Goal: Task Accomplishment & Management: Manage account settings

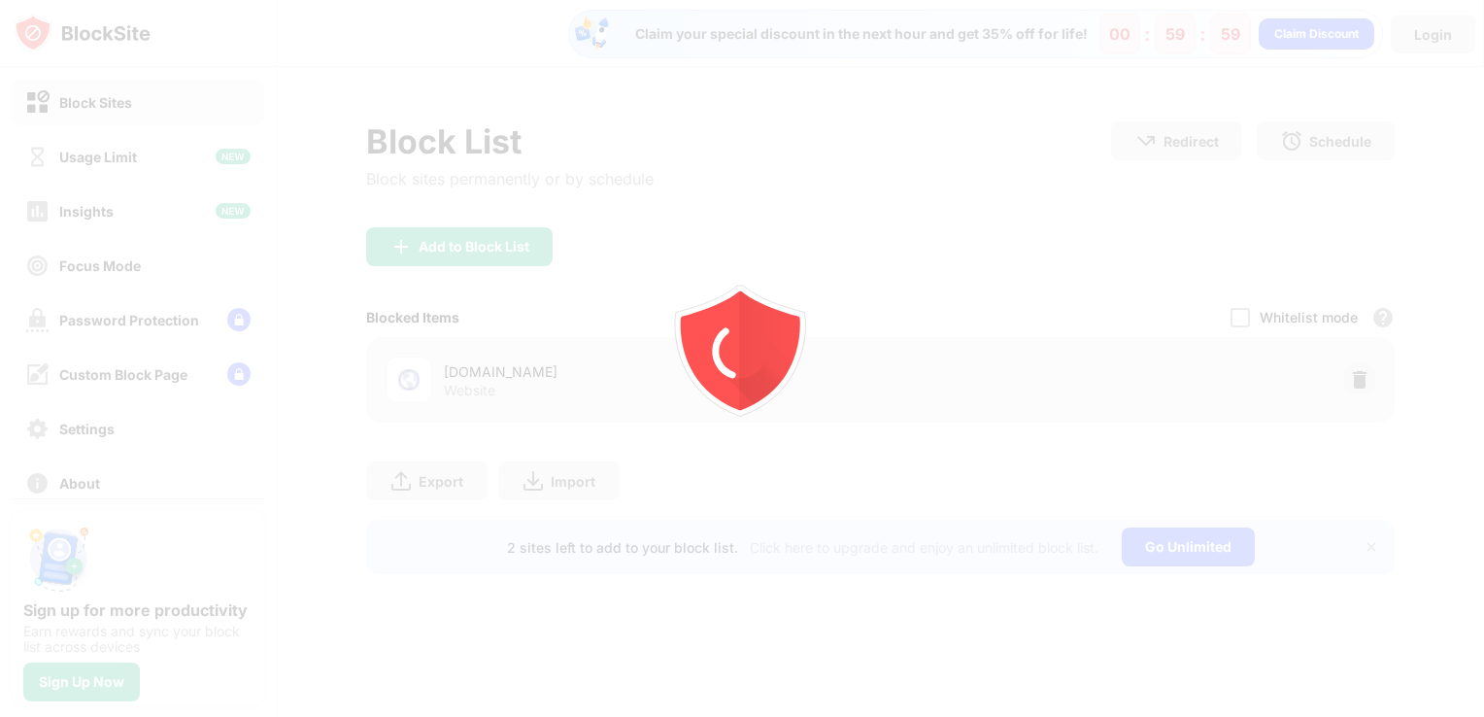
drag, startPoint x: 0, startPoint y: 0, endPoint x: 1294, endPoint y: 317, distance: 1332.1
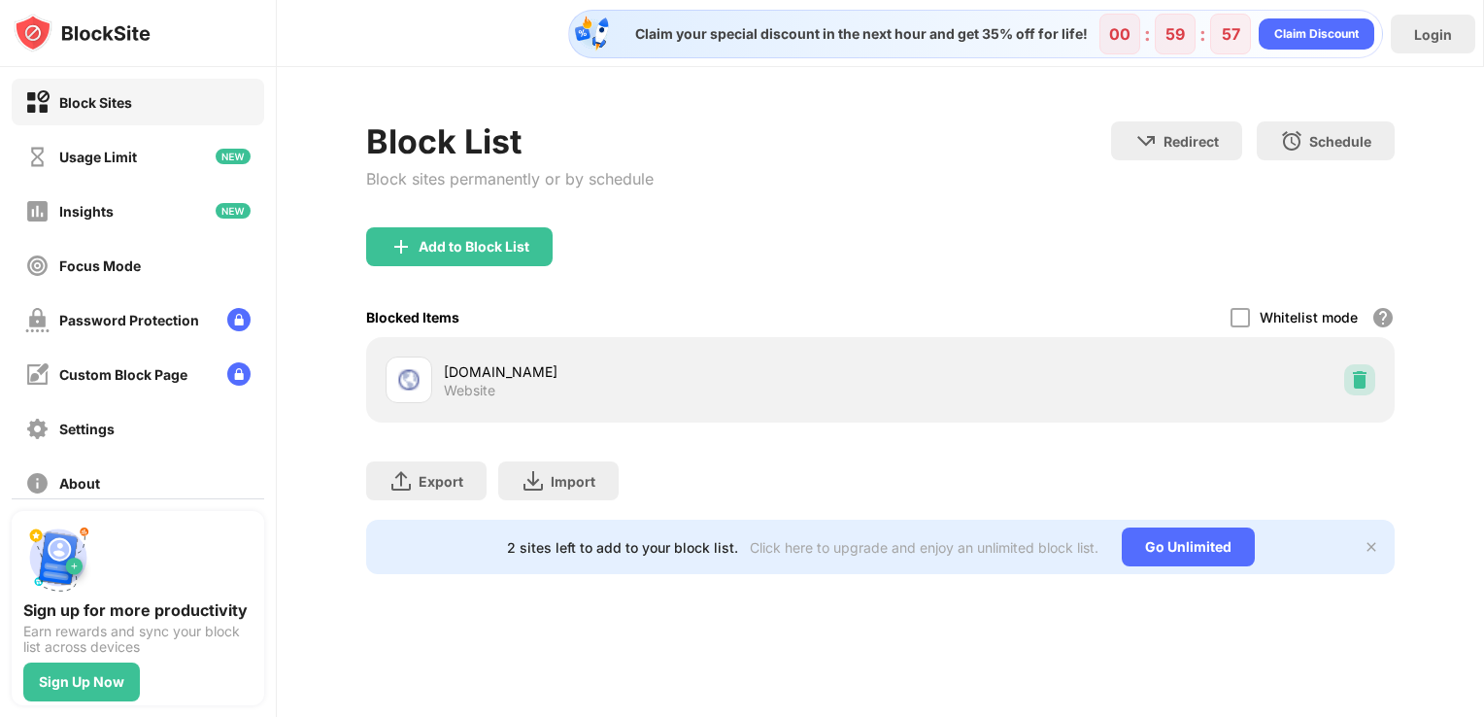
click at [1360, 380] on img at bounding box center [1359, 379] width 19 height 19
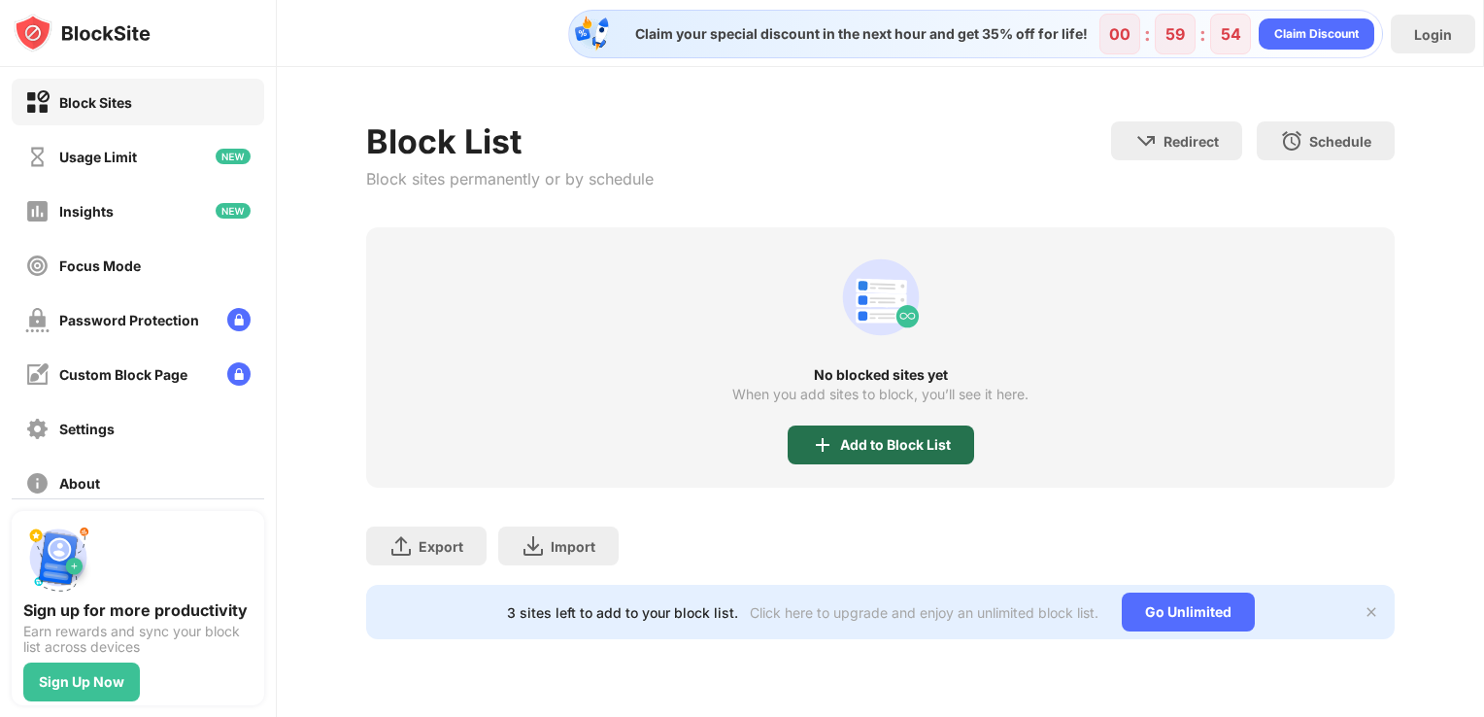
click at [850, 429] on div "Add to Block List" at bounding box center [881, 444] width 187 height 39
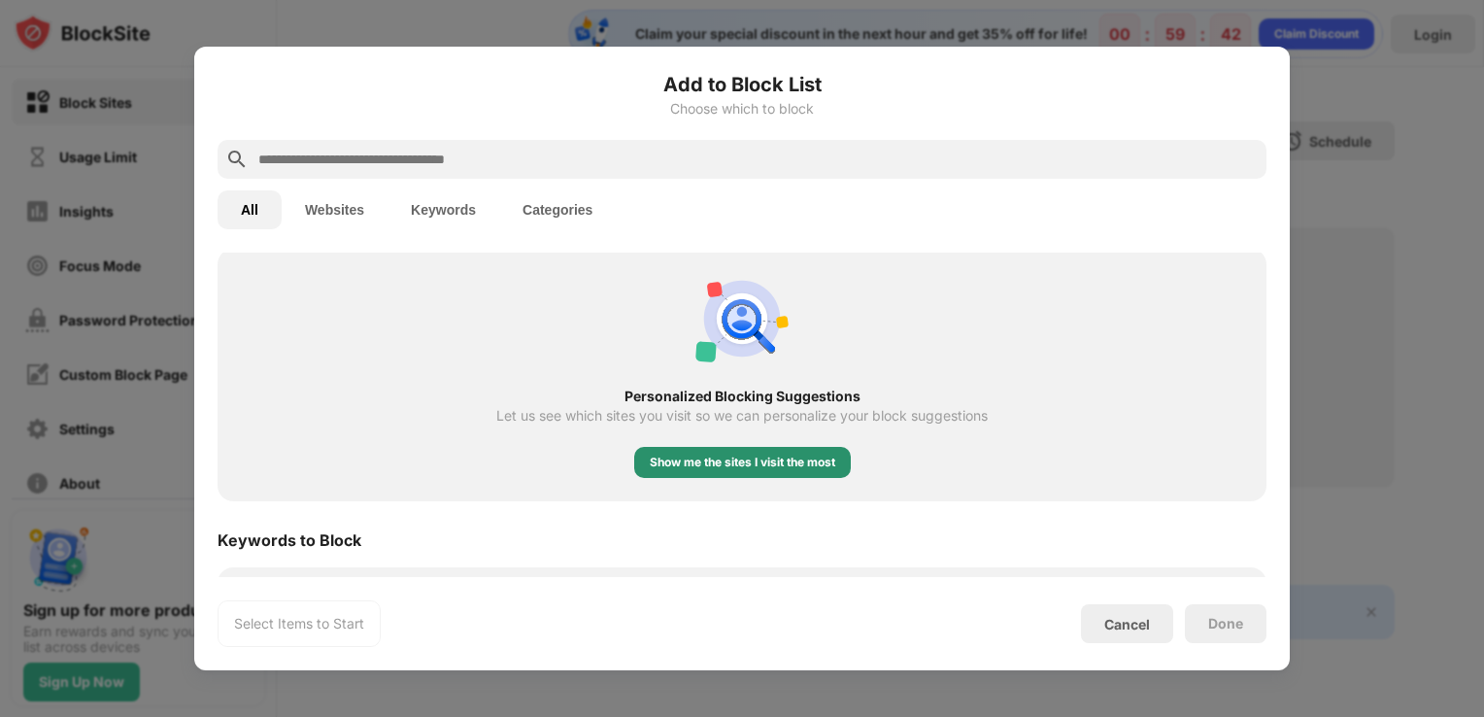
scroll to position [728, 0]
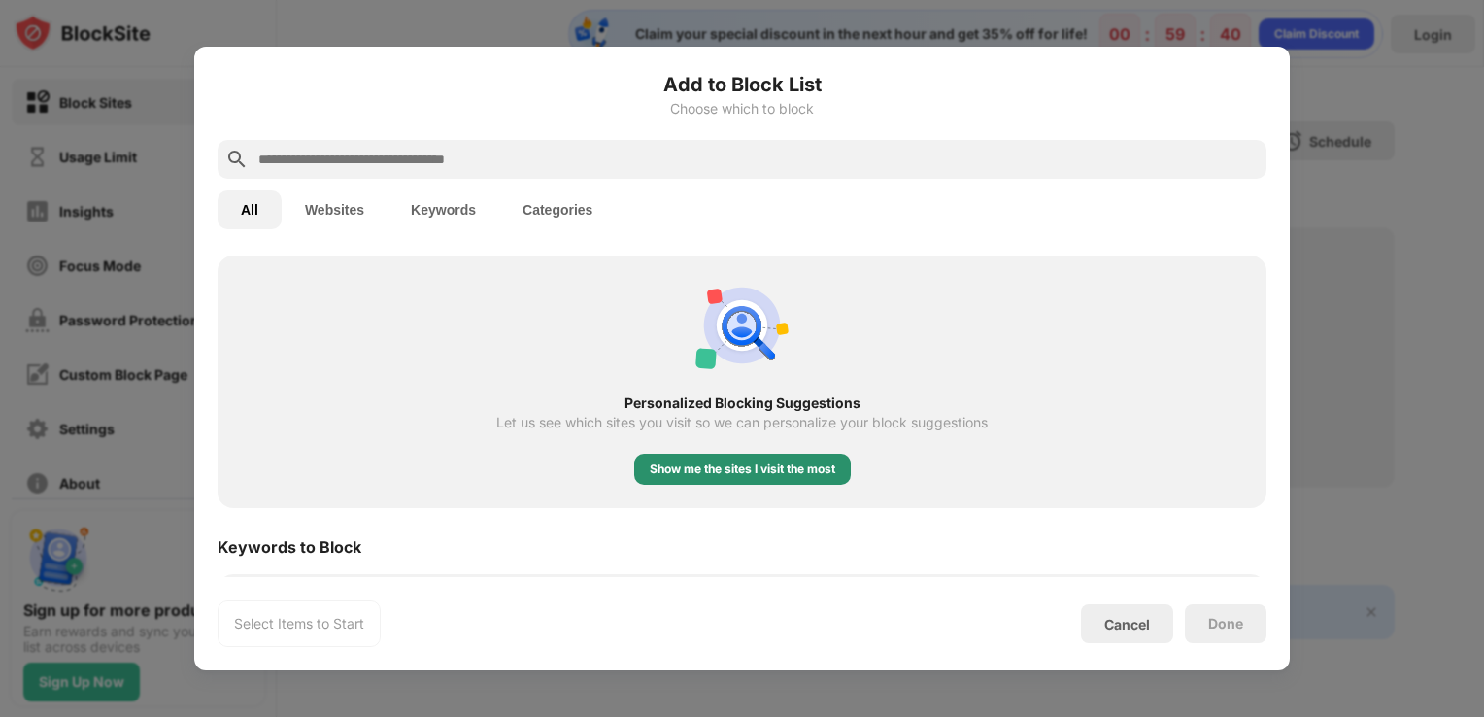
click at [672, 465] on div "Show me the sites I visit the most" at bounding box center [743, 468] width 186 height 19
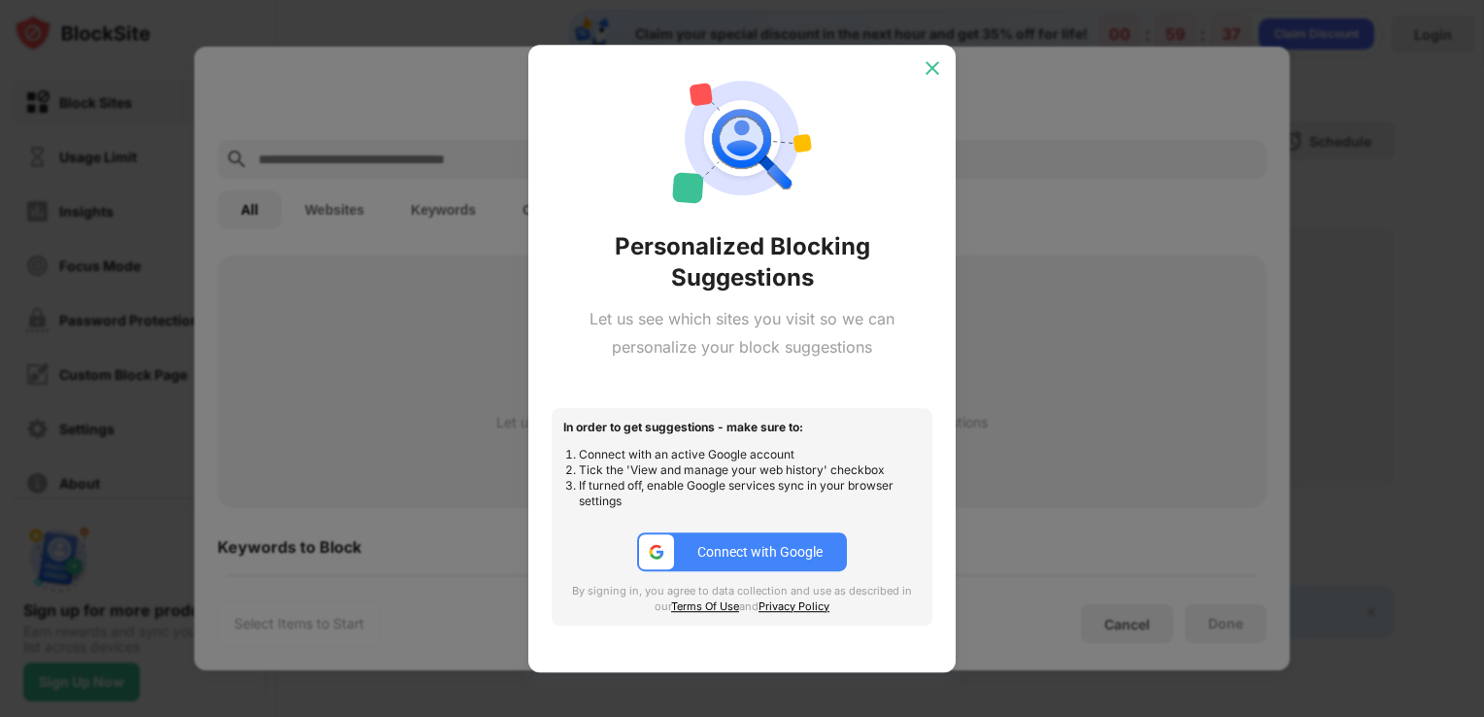
click at [941, 52] on div at bounding box center [932, 67] width 31 height 31
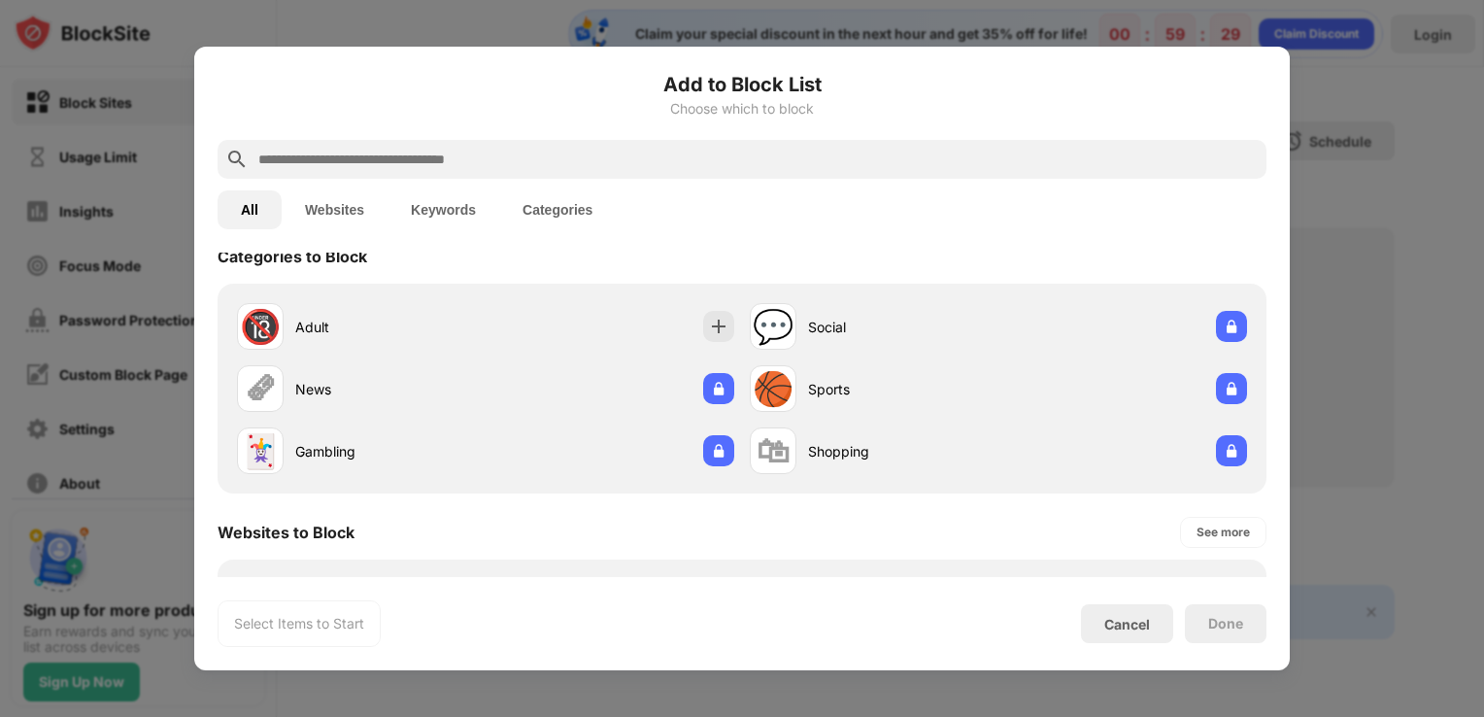
scroll to position [0, 0]
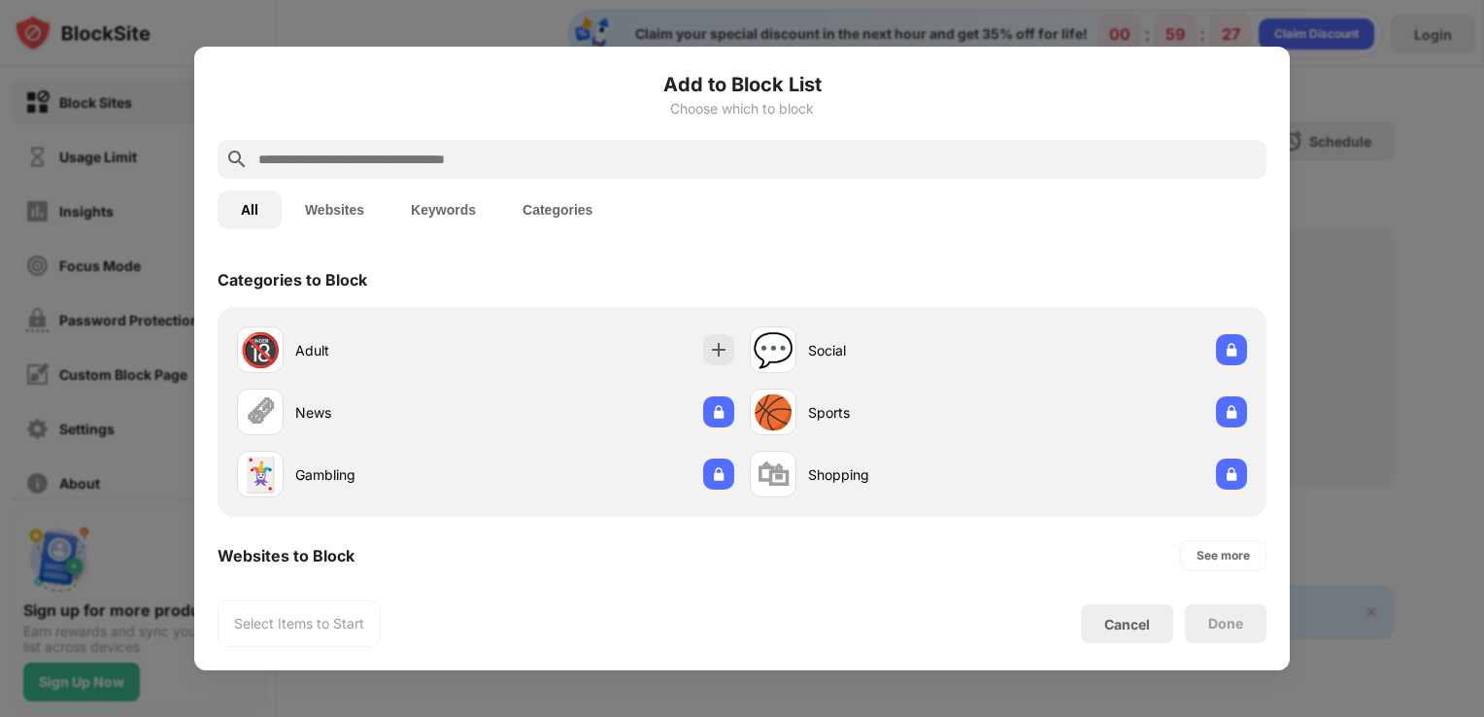
click at [364, 208] on button "Websites" at bounding box center [335, 209] width 106 height 39
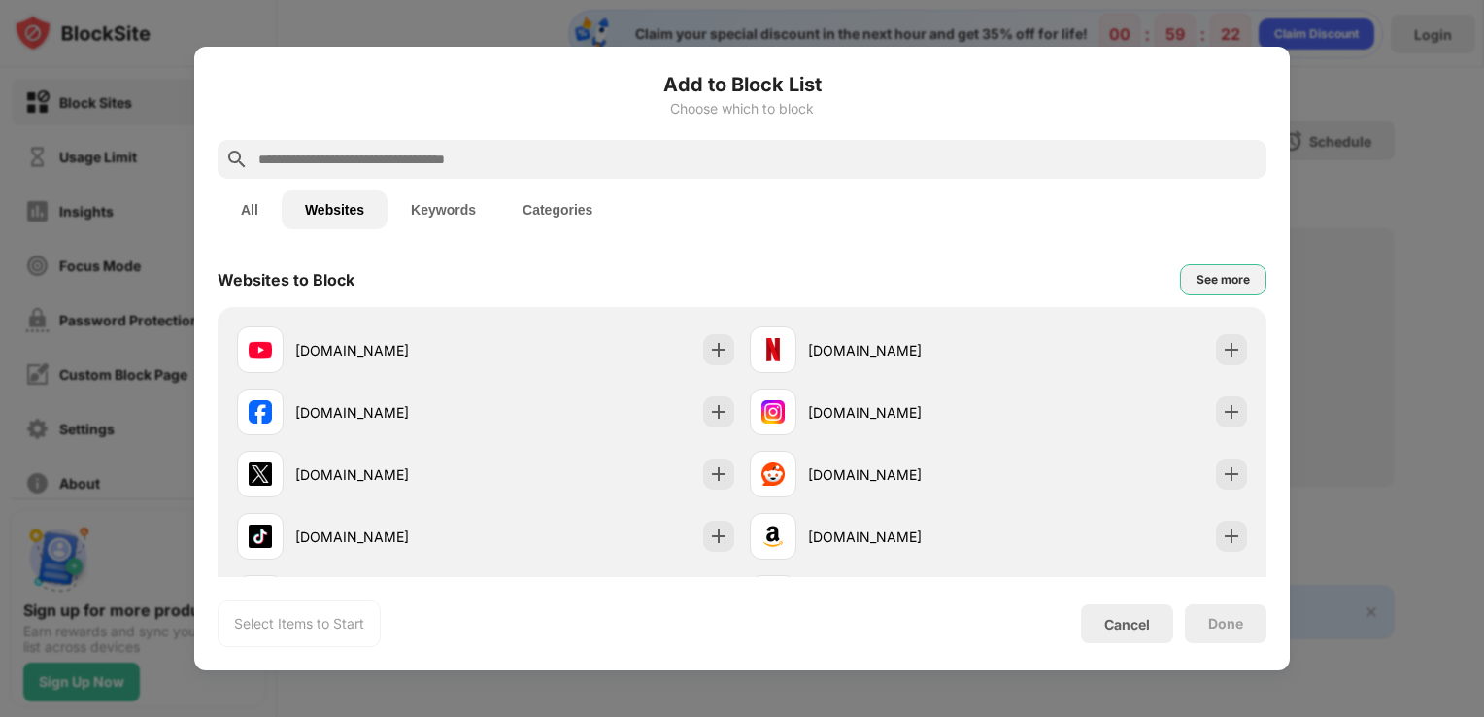
click at [1219, 274] on div "See more" at bounding box center [1223, 279] width 53 height 19
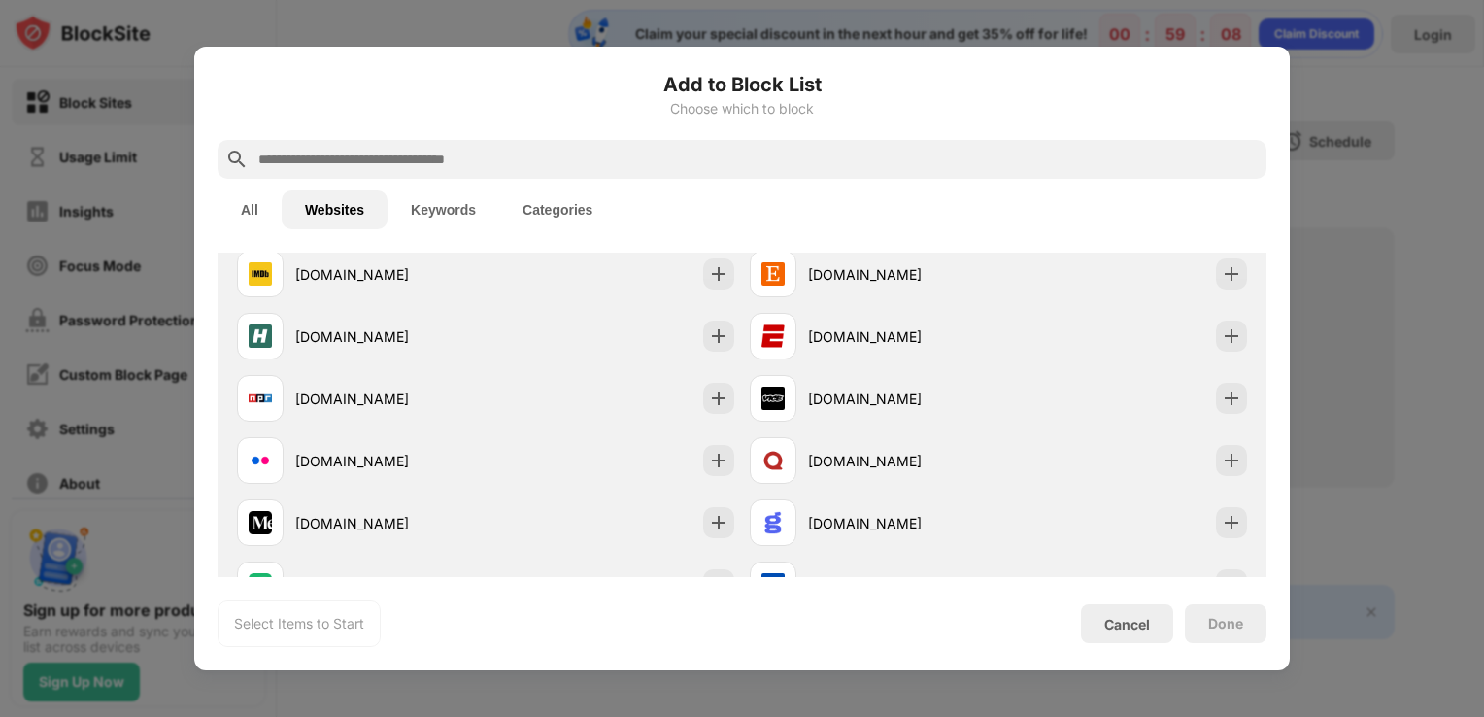
scroll to position [512, 0]
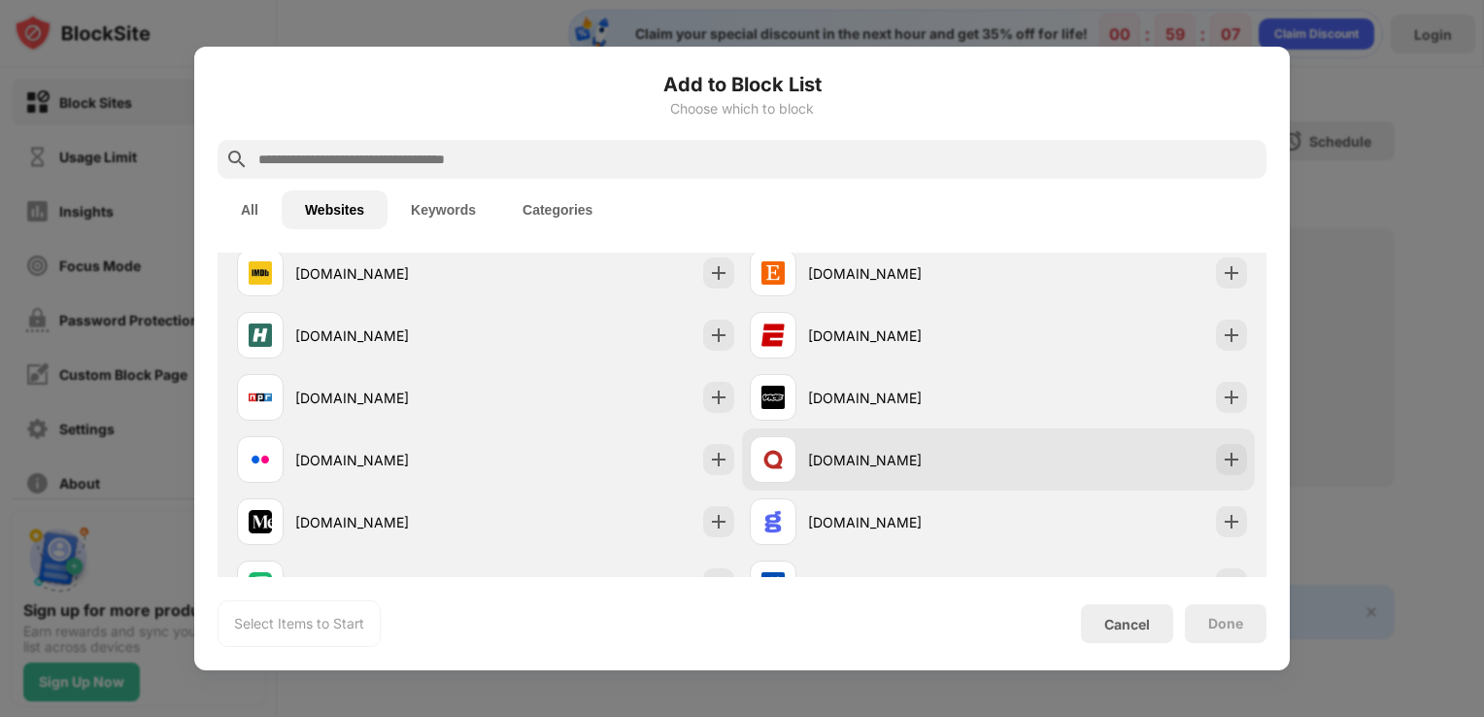
click at [974, 461] on div "[DOMAIN_NAME]" at bounding box center [903, 460] width 190 height 20
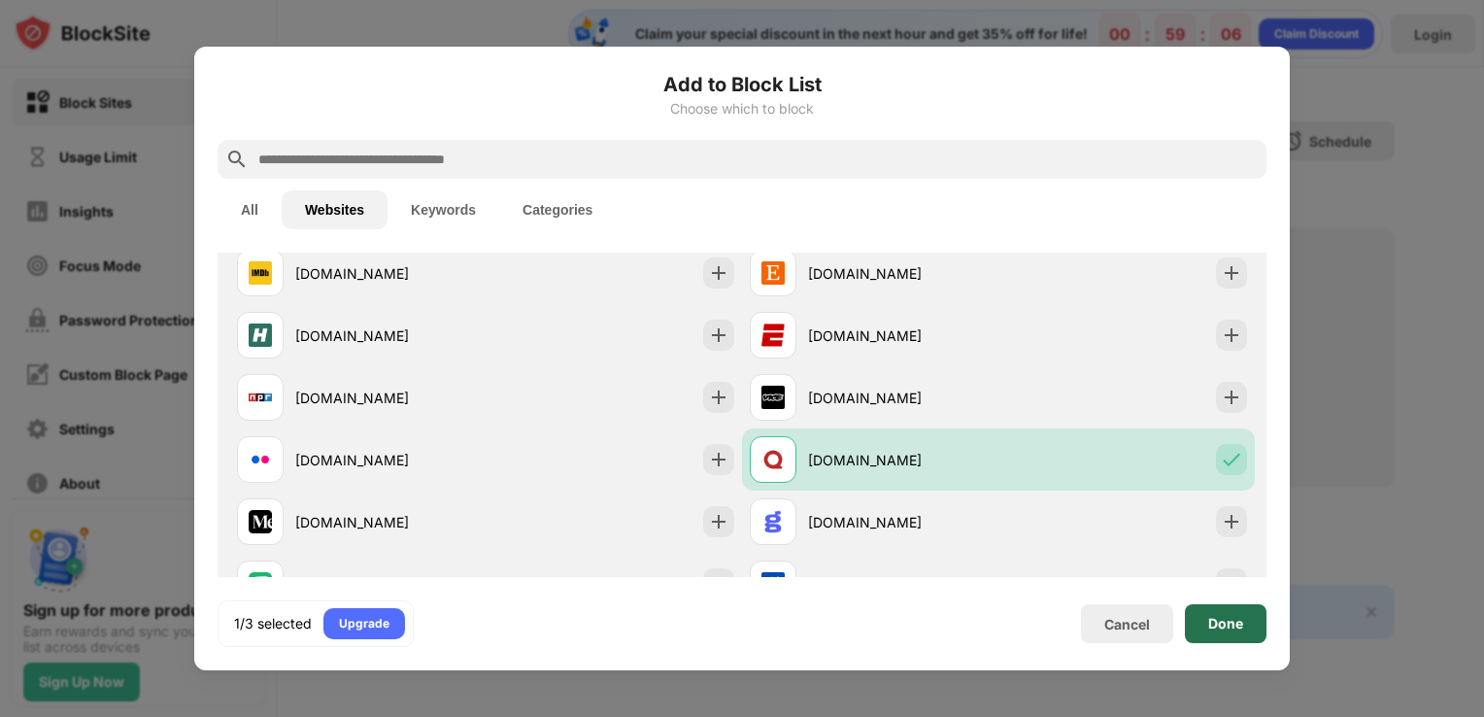
click at [1230, 620] on div "Done" at bounding box center [1225, 624] width 35 height 16
